Goal: Find specific page/section: Find specific page/section

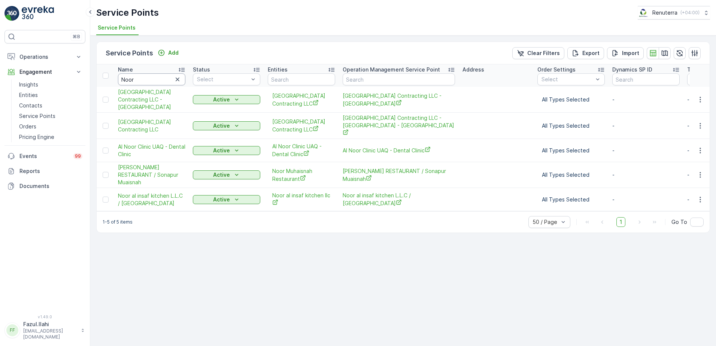
click at [141, 79] on input "Noor" at bounding box center [151, 79] width 67 height 12
type input "hafee"
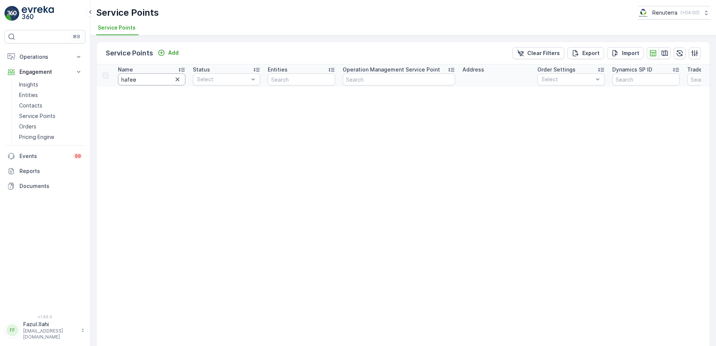
click at [141, 79] on input "hafee" at bounding box center [151, 79] width 67 height 12
type input "al"
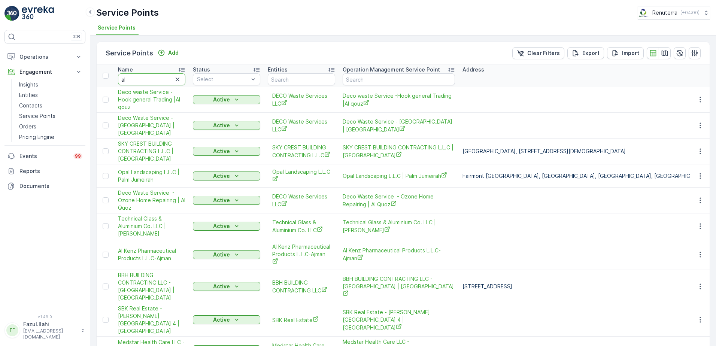
click at [143, 79] on input "al" at bounding box center [151, 79] width 67 height 12
type input "al"
click at [143, 79] on input "al a" at bounding box center [151, 79] width 67 height 12
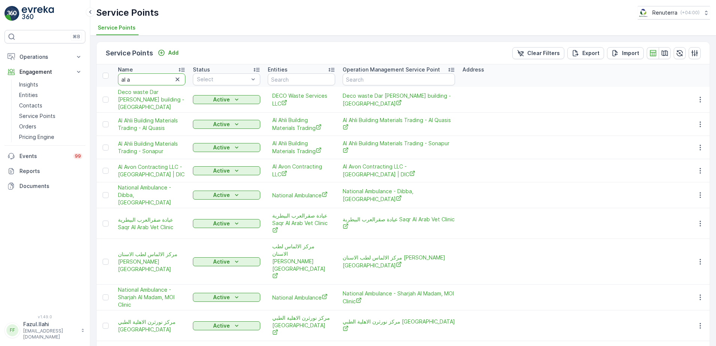
click at [146, 78] on input "al a" at bounding box center [151, 79] width 67 height 12
click at [143, 79] on input "al a" at bounding box center [151, 79] width 67 height 12
type input "al ab"
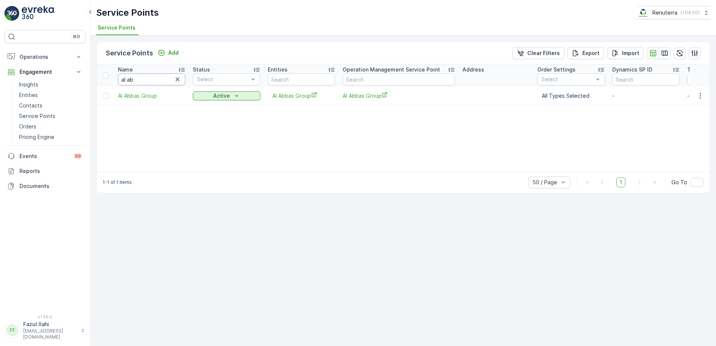
click at [147, 77] on input "al ab" at bounding box center [151, 79] width 67 height 12
type input "u"
click at [147, 77] on input "u" at bounding box center [151, 79] width 67 height 12
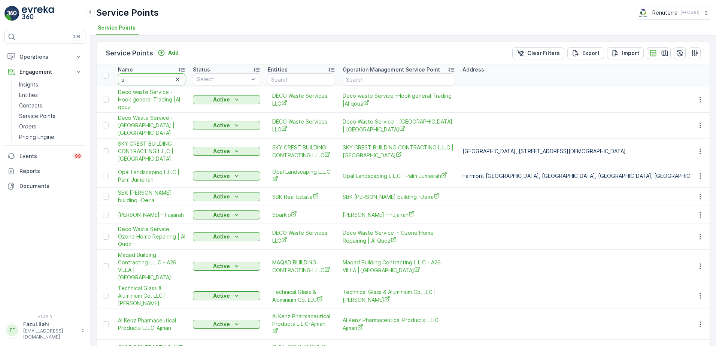
click at [147, 77] on input "u" at bounding box center [151, 79] width 67 height 12
type input "umm"
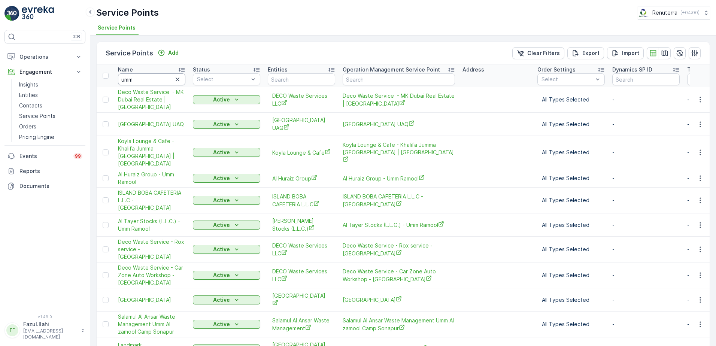
click at [147, 77] on input "umm" at bounding box center [151, 79] width 67 height 12
